Goal: Book appointment/travel/reservation

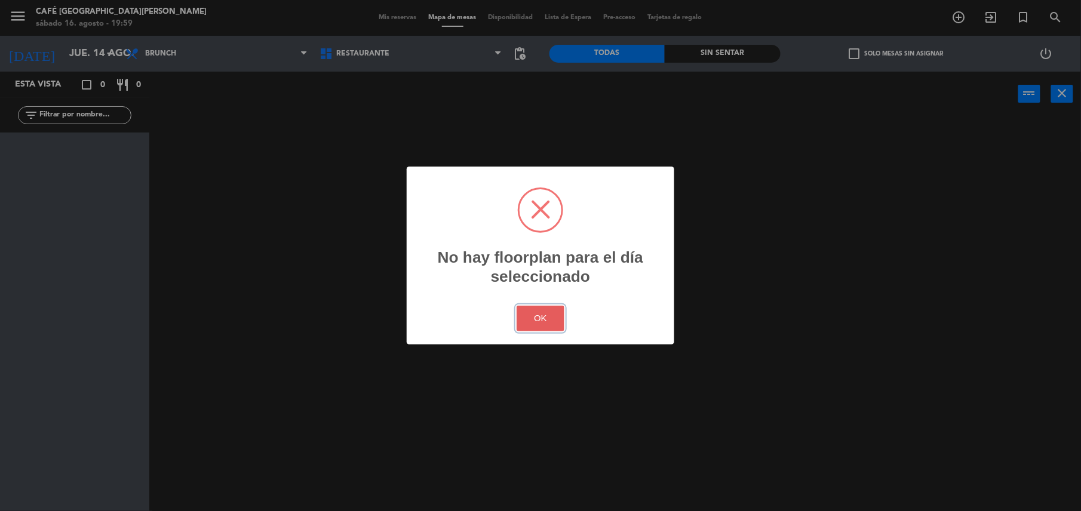
click at [532, 314] on button "OK" at bounding box center [540, 319] width 48 height 26
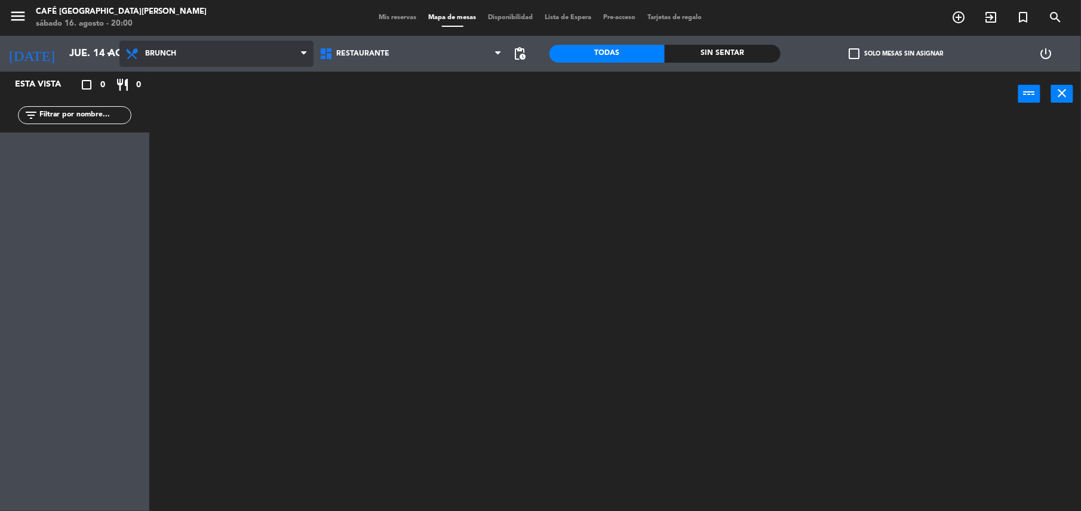
click at [263, 56] on span "Brunch" at bounding box center [216, 54] width 194 height 26
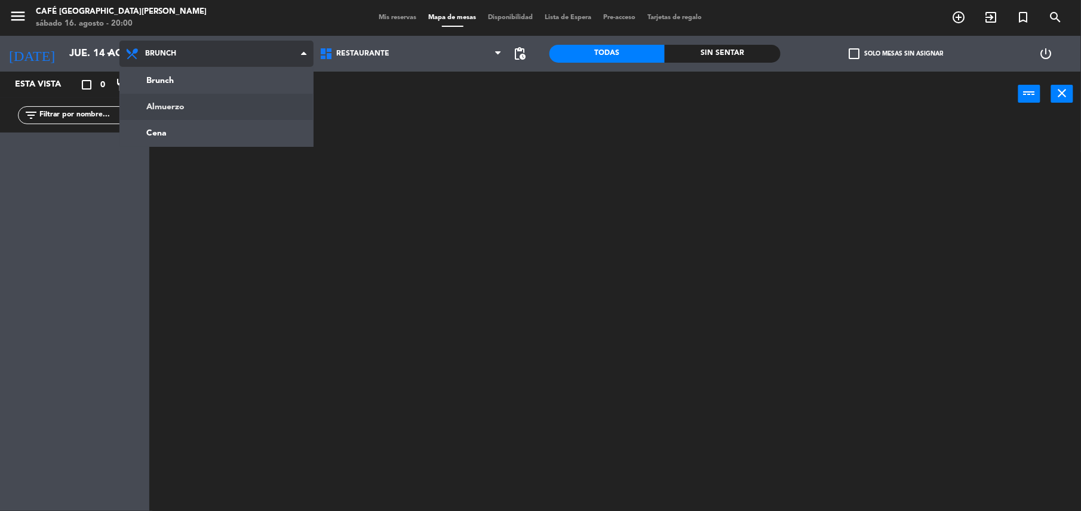
click at [247, 110] on ng-component "menu Café Museo [PERSON_NAME] [DATE] 16. agosto - 20:00 Mis reservas Mapa de me…" at bounding box center [540, 256] width 1081 height 513
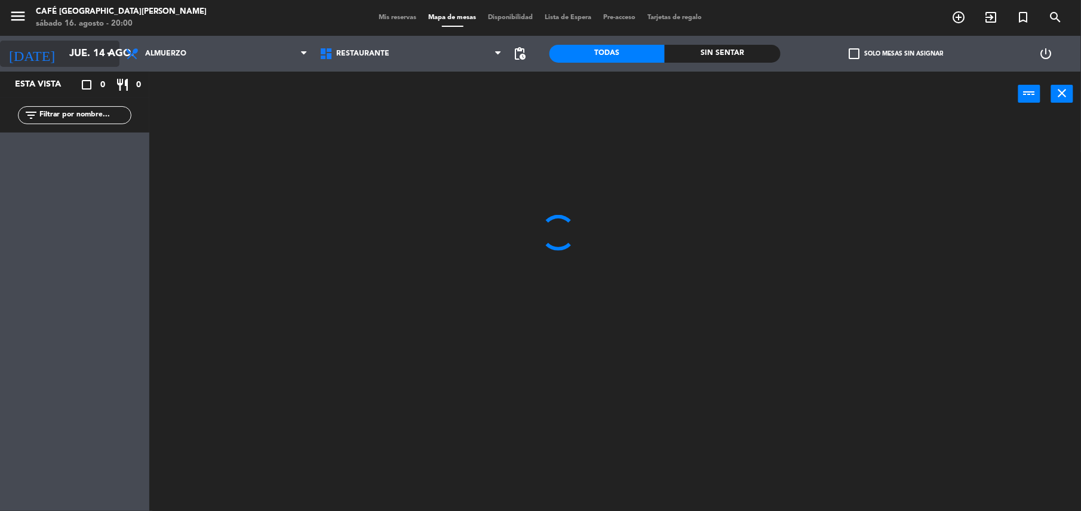
click at [106, 43] on input "jue. 14 ago." at bounding box center [127, 53] width 128 height 23
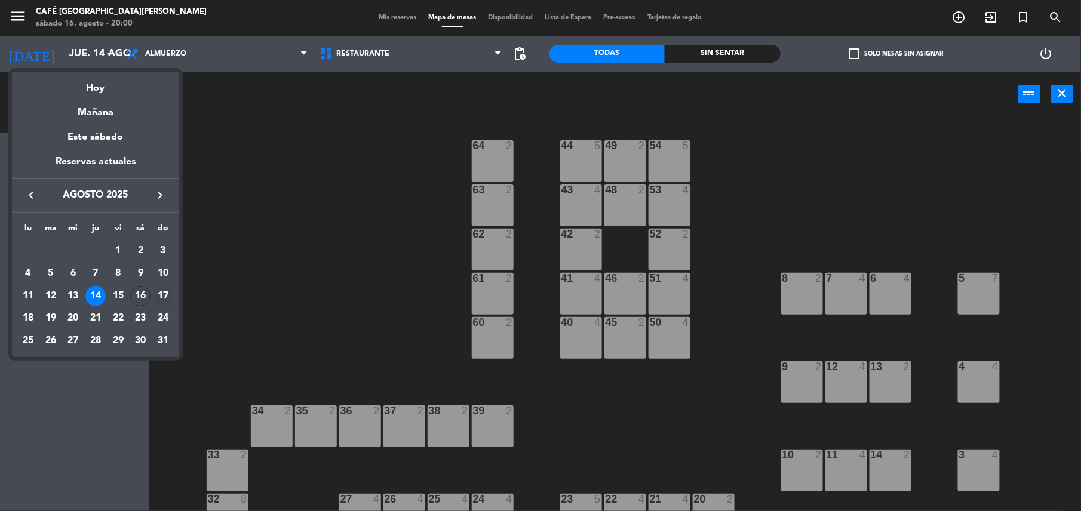
click at [161, 294] on div "17" at bounding box center [163, 296] width 20 height 20
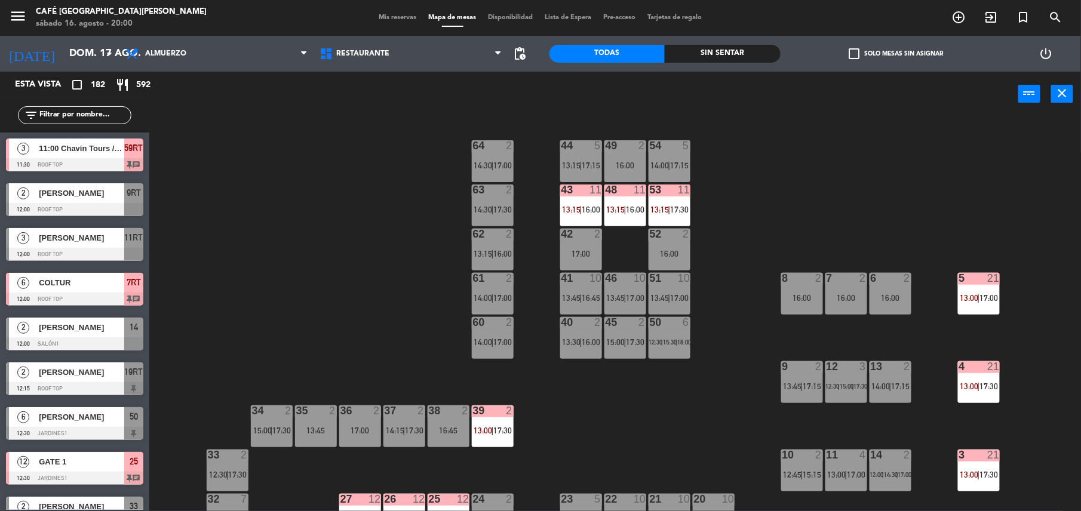
click at [540, 256] on div "44 5 13:15 | 17:15 49 2 16:00 54 5 14:00 | 17:15 64 2 14:30 | 17:00 48 11 13:15…" at bounding box center [620, 316] width 921 height 395
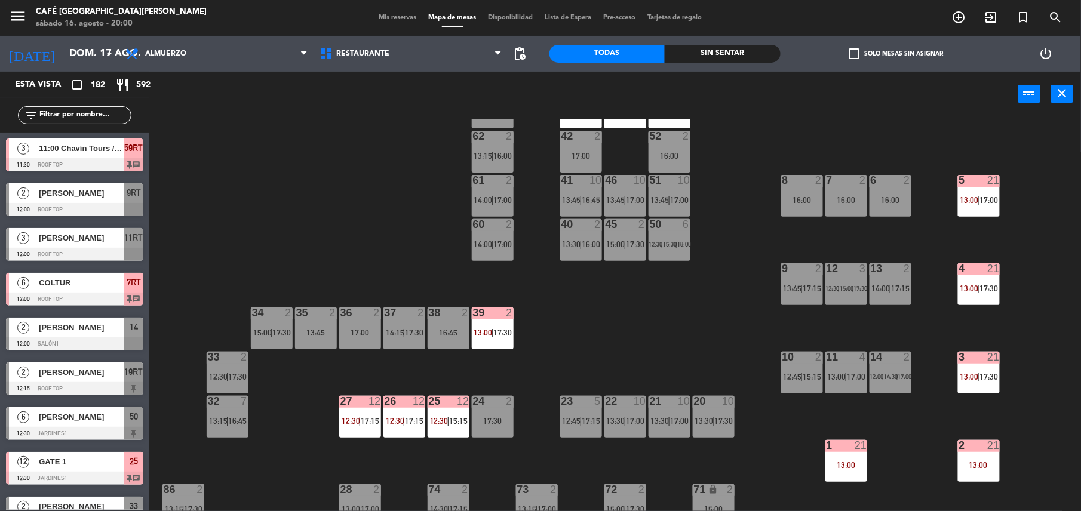
scroll to position [99, 0]
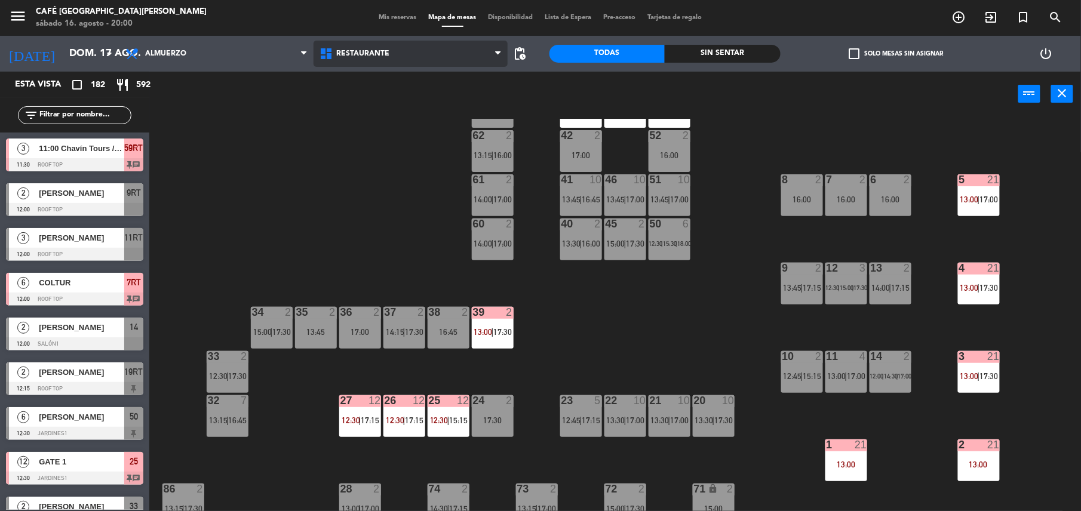
click at [349, 59] on span "Restaurante" at bounding box center [410, 54] width 194 height 26
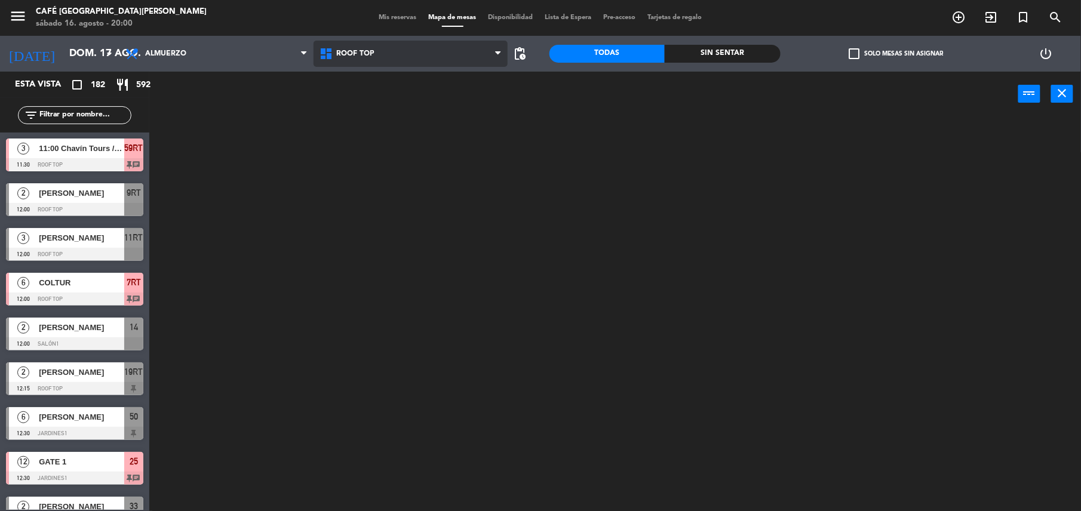
click at [357, 117] on ng-component "menu Café Museo [PERSON_NAME] [DATE] 16. agosto - 20:00 Mis reservas Mapa de me…" at bounding box center [540, 256] width 1081 height 513
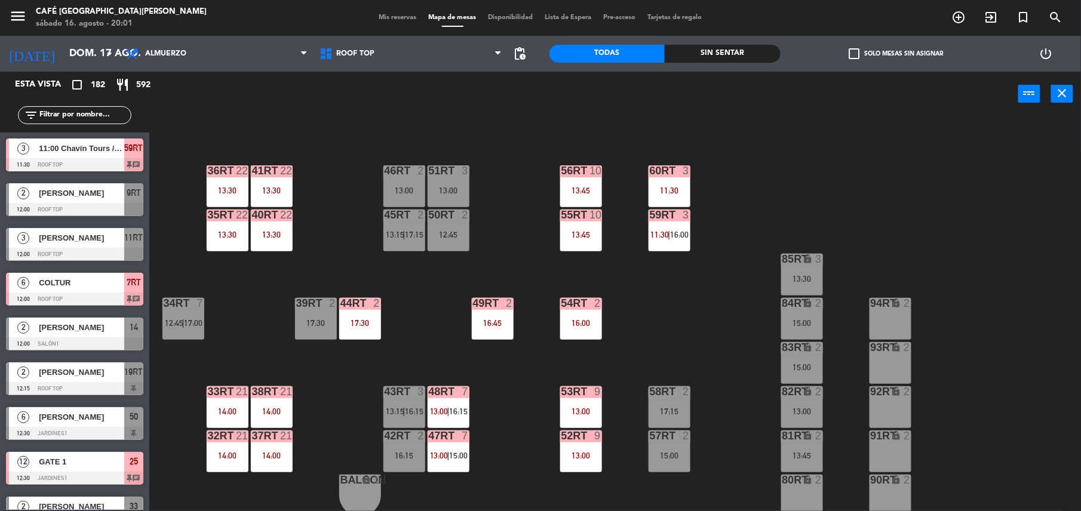
scroll to position [507, 0]
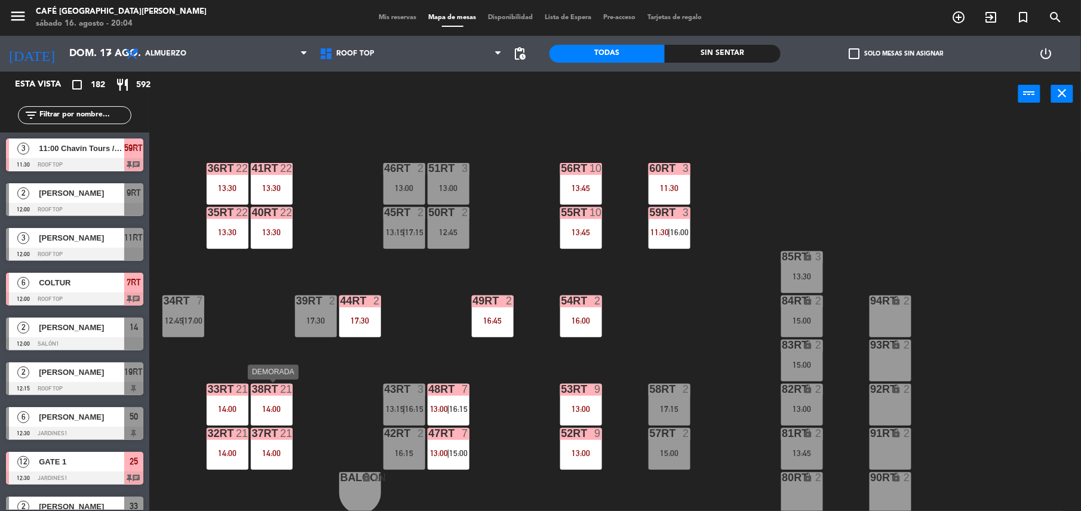
click at [273, 395] on div "38rt 21 14:00" at bounding box center [272, 405] width 42 height 42
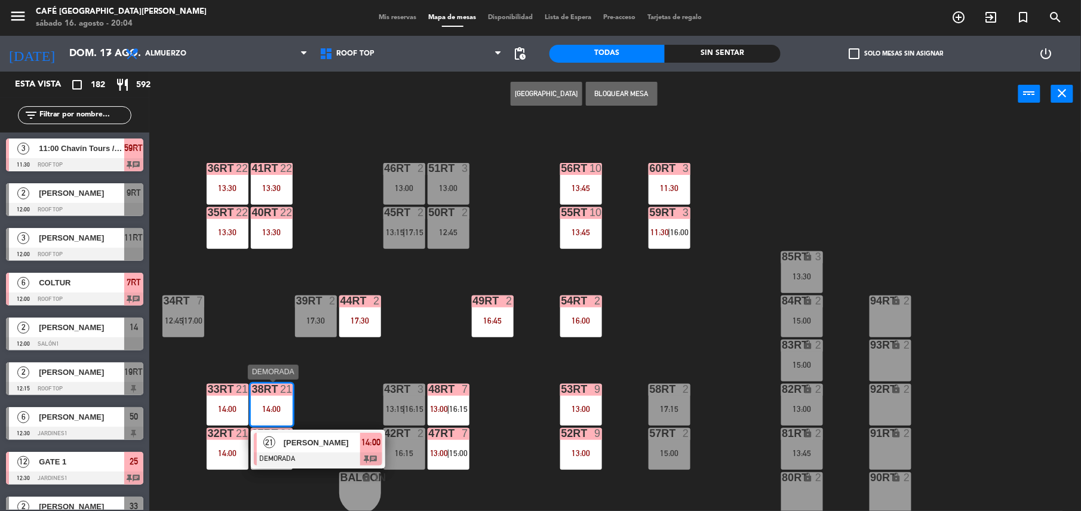
click at [301, 438] on span "[PERSON_NAME]" at bounding box center [322, 442] width 76 height 13
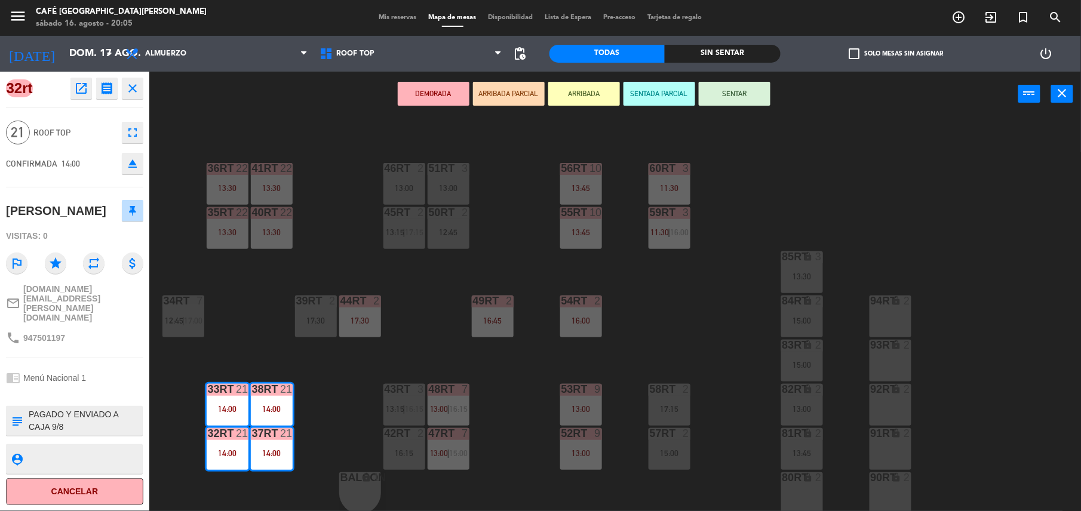
click at [78, 91] on icon "open_in_new" at bounding box center [81, 88] width 14 height 14
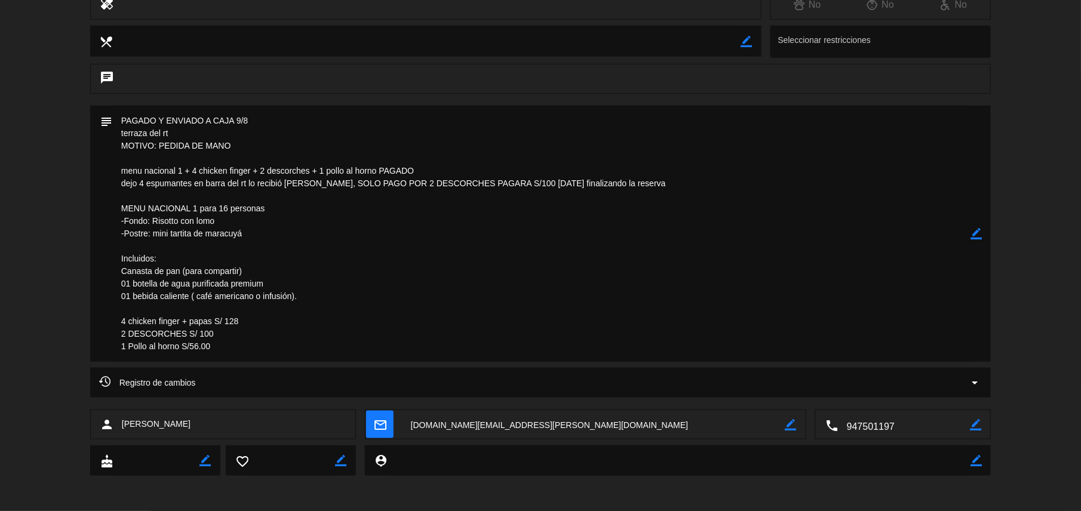
scroll to position [0, 0]
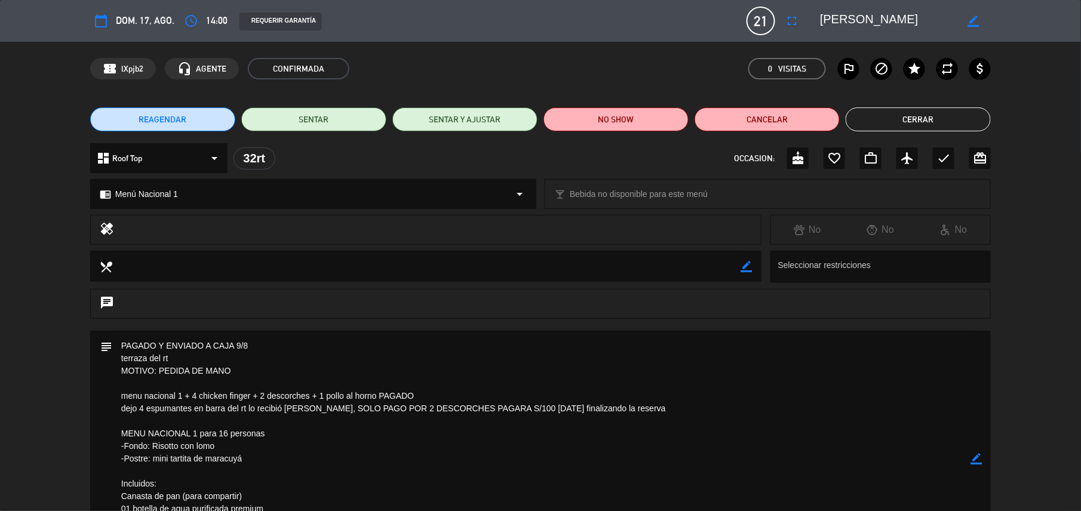
click at [929, 125] on button "Cerrar" at bounding box center [917, 119] width 145 height 24
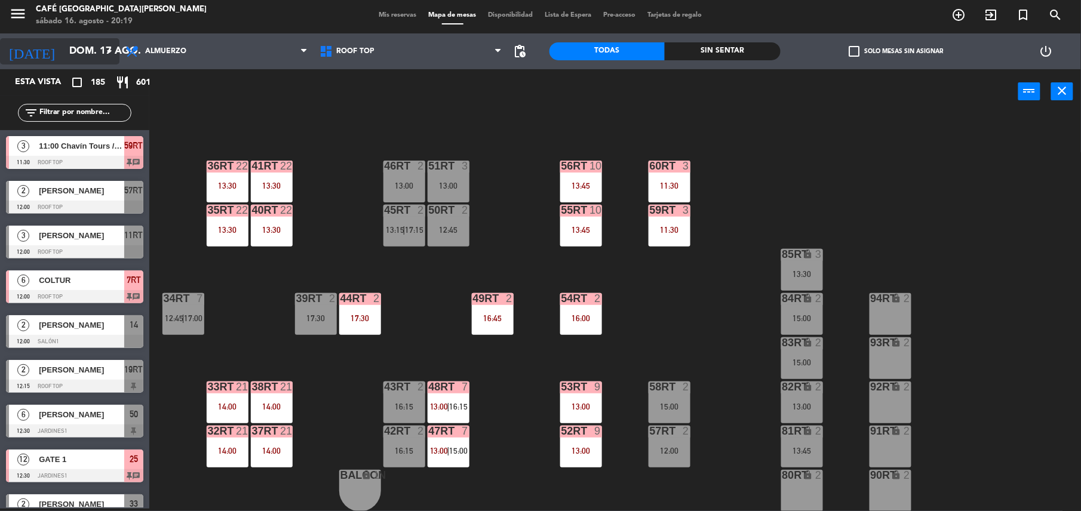
click at [101, 46] on input "dom. 17 ago." at bounding box center [127, 51] width 128 height 23
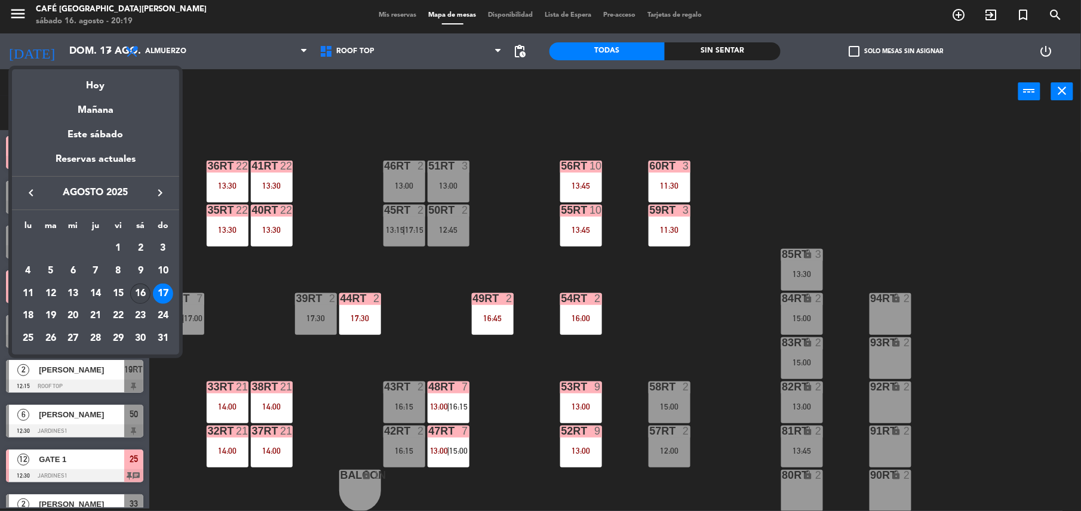
click at [141, 294] on div "16" at bounding box center [140, 294] width 20 height 20
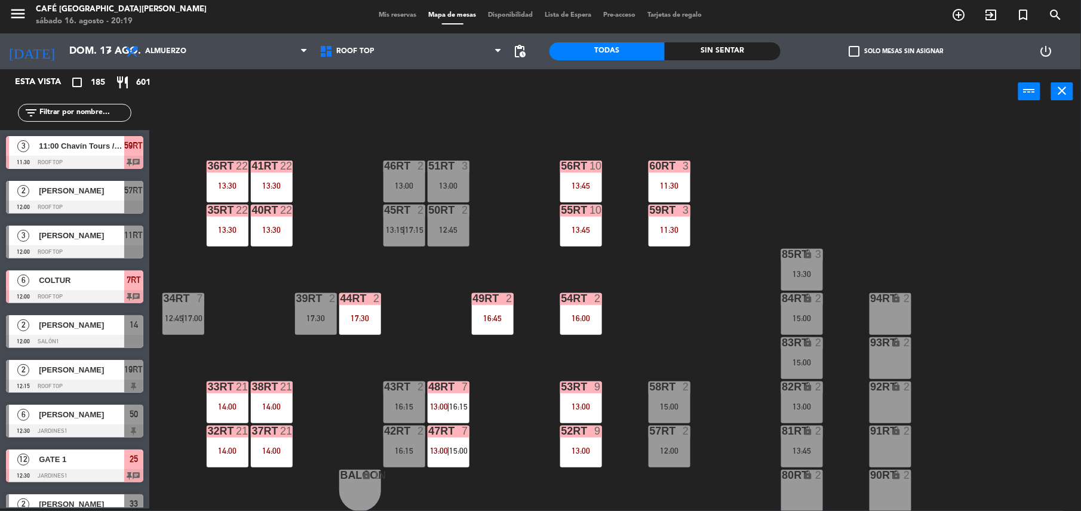
type input "sáb. 16 ago."
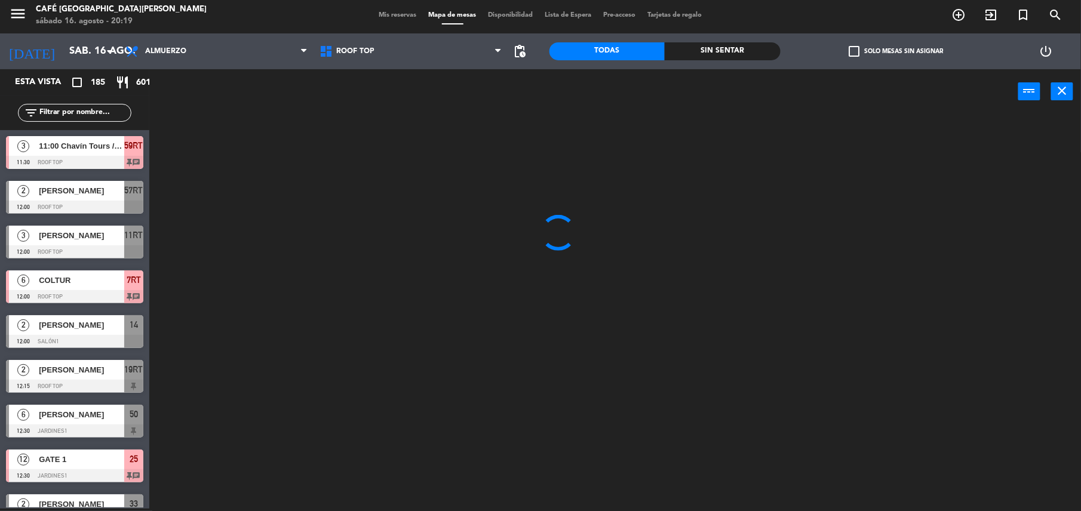
scroll to position [0, 0]
click at [225, 65] on div "Brunch Almuerzo Cena Almuerzo Brunch Almuerzo Cena" at bounding box center [216, 51] width 194 height 36
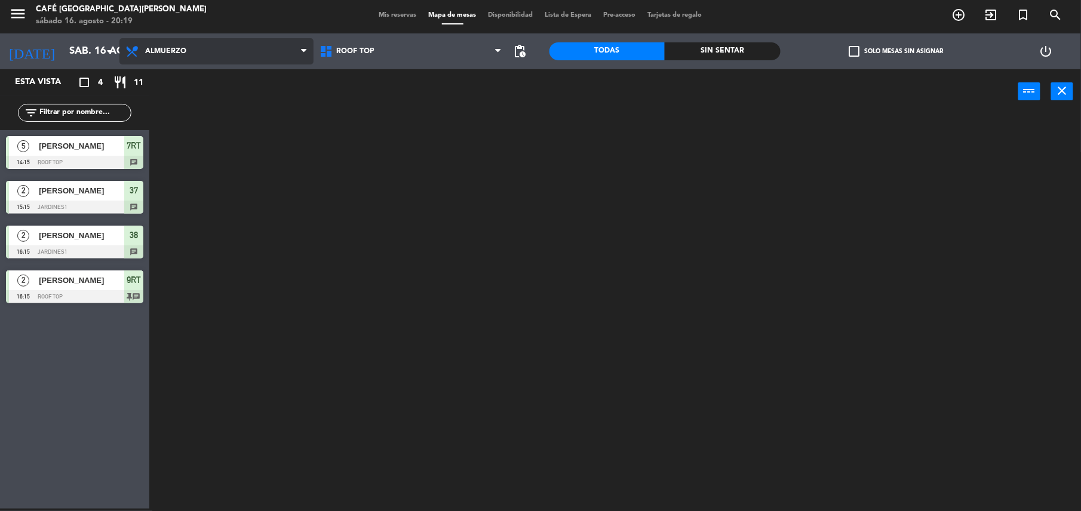
click at [225, 54] on span "Almuerzo" at bounding box center [216, 51] width 194 height 26
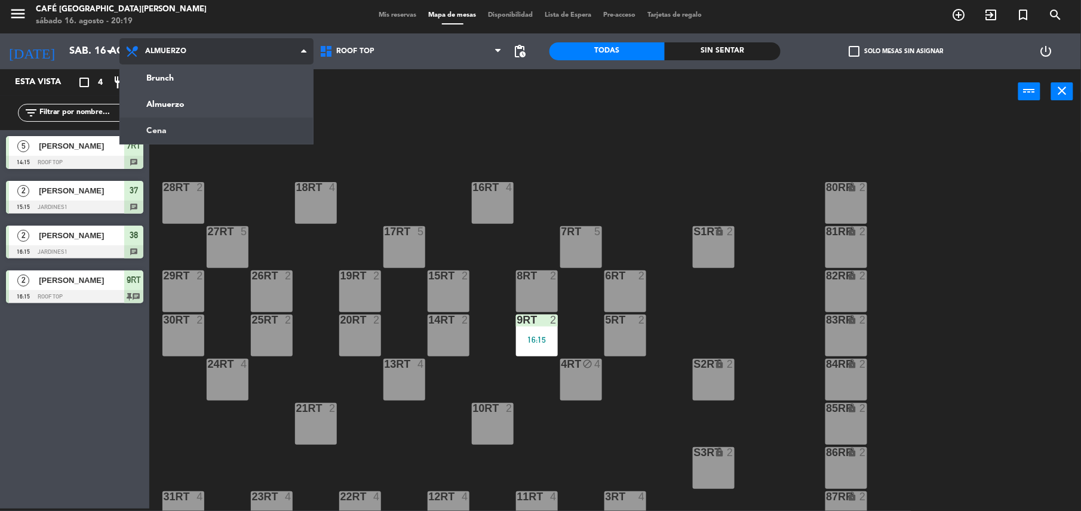
click at [208, 132] on ng-component "menu Café Museo [PERSON_NAME] [DATE] 16. agosto - 20:19 Mis reservas Mapa de me…" at bounding box center [540, 254] width 1081 height 513
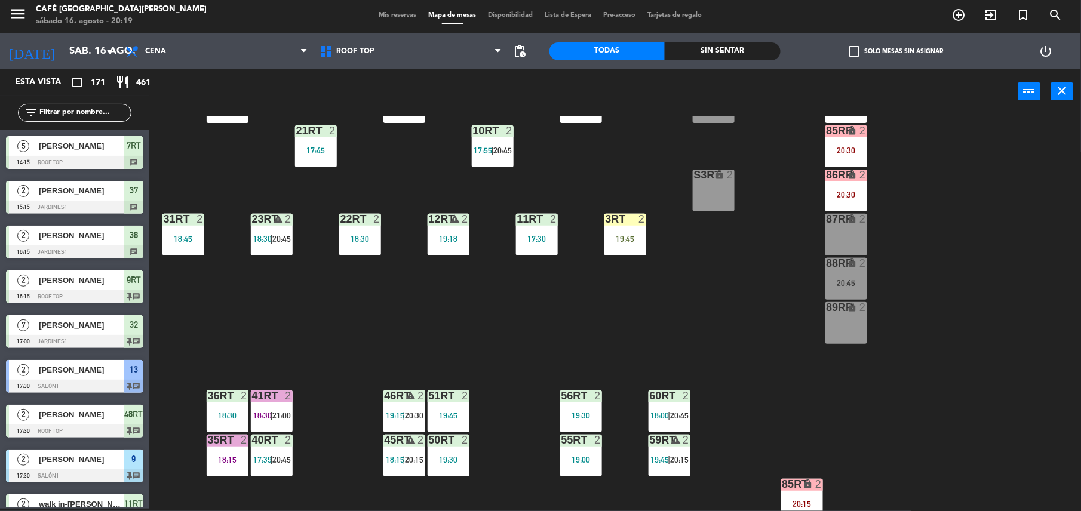
scroll to position [507, 0]
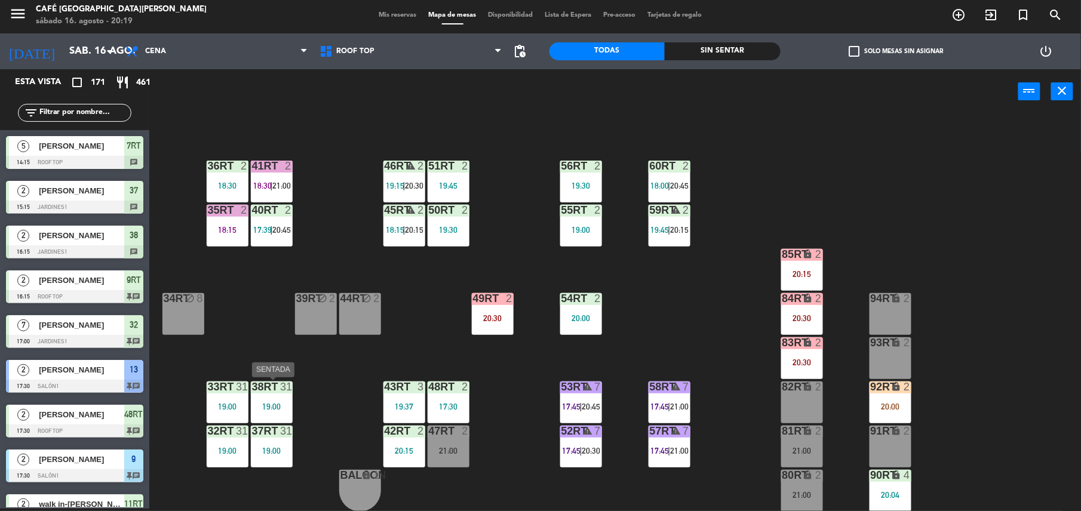
click at [267, 395] on div "38rt 31 19:00" at bounding box center [272, 402] width 42 height 42
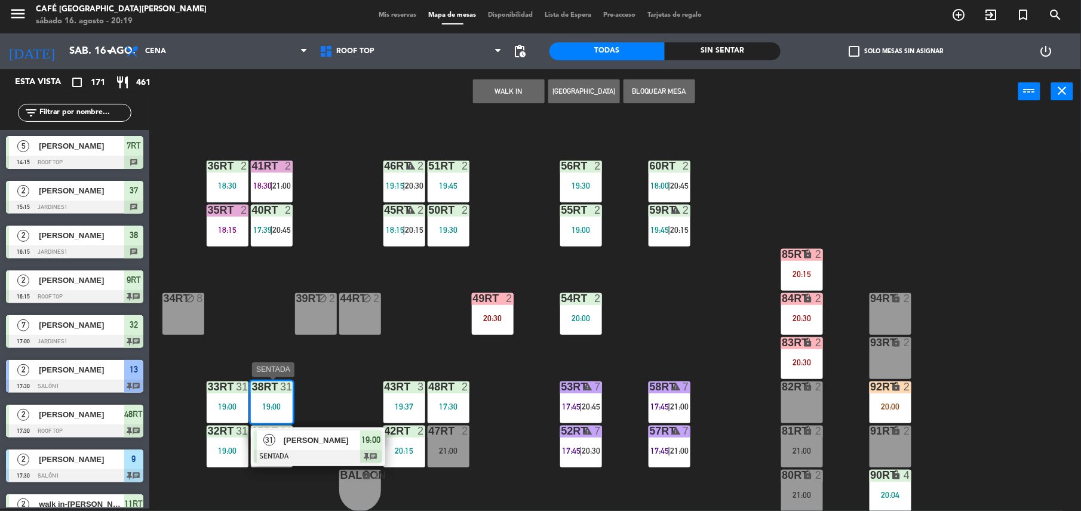
click at [297, 461] on div at bounding box center [318, 456] width 128 height 13
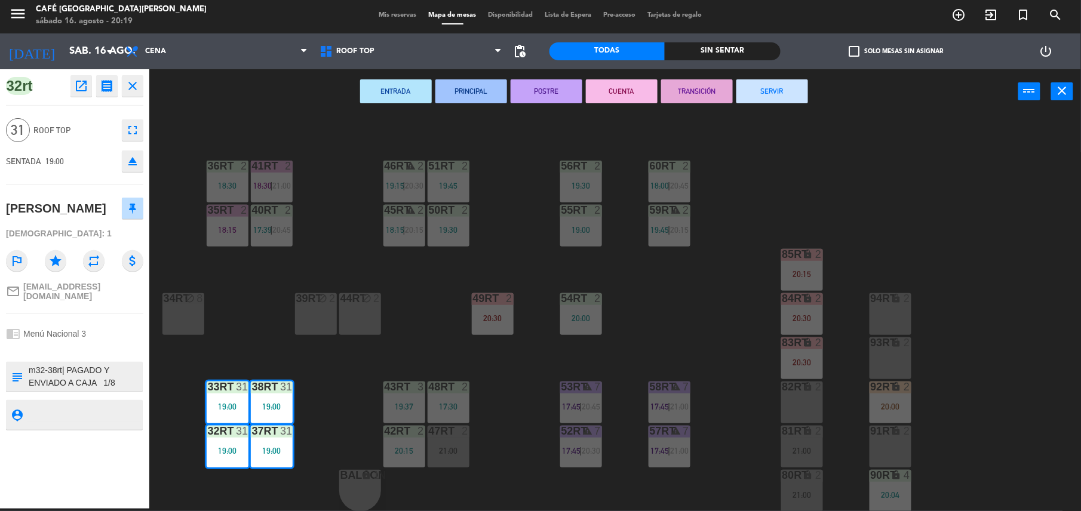
click at [74, 91] on icon "open_in_new" at bounding box center [81, 86] width 14 height 14
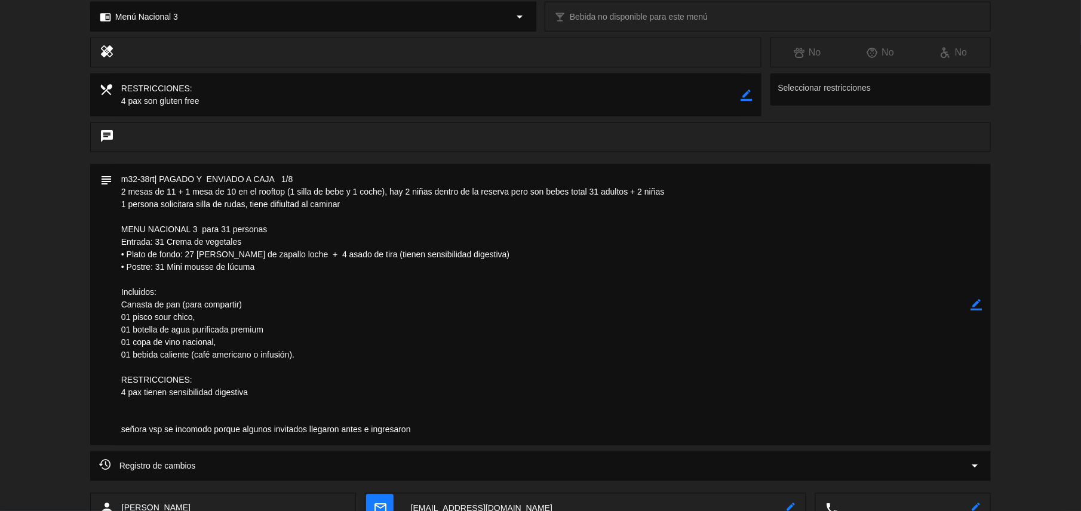
scroll to position [411, 0]
